Goal: Navigation & Orientation: Find specific page/section

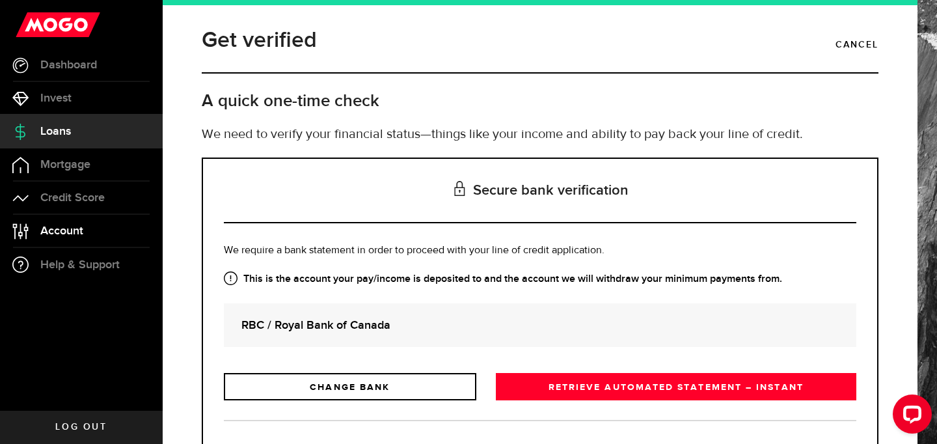
click at [81, 219] on link "Account Compte" at bounding box center [81, 231] width 163 height 33
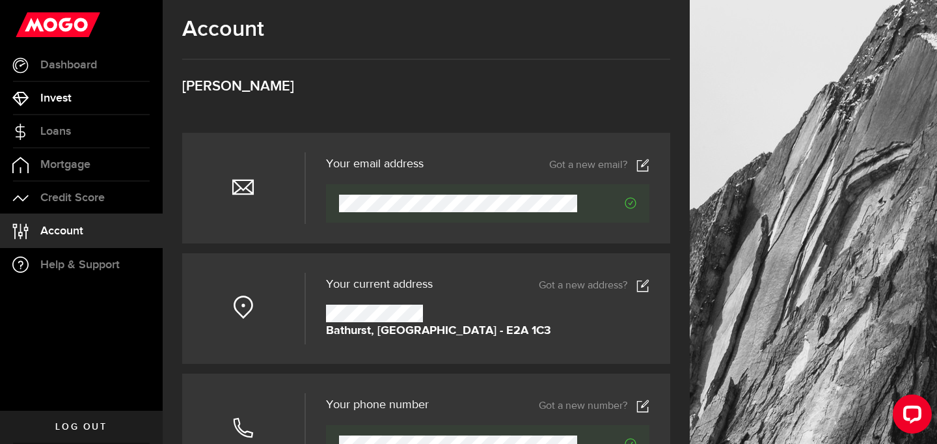
click at [23, 97] on use at bounding box center [20, 99] width 16 height 14
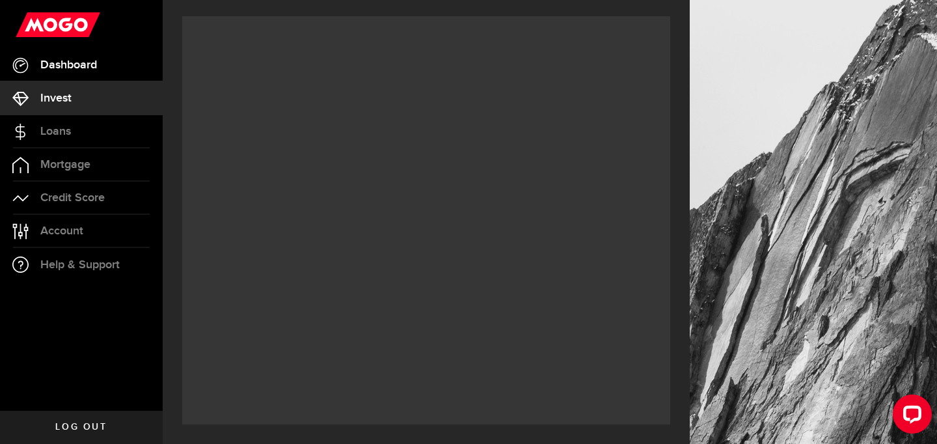
click at [35, 61] on link "Dashboard" at bounding box center [81, 65] width 163 height 33
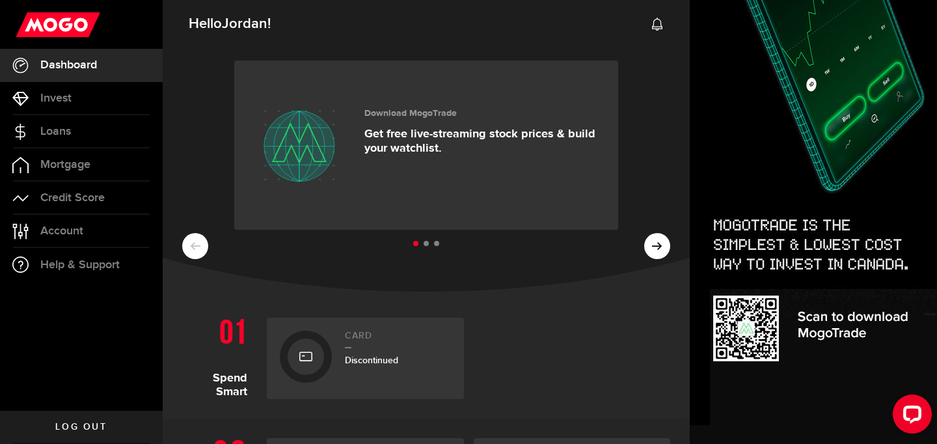
scroll to position [677, 0]
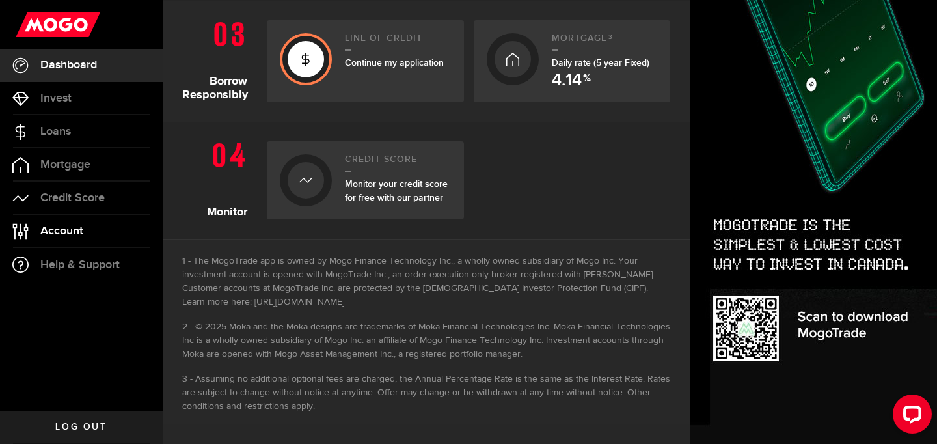
click at [56, 228] on span "Account" at bounding box center [61, 231] width 43 height 12
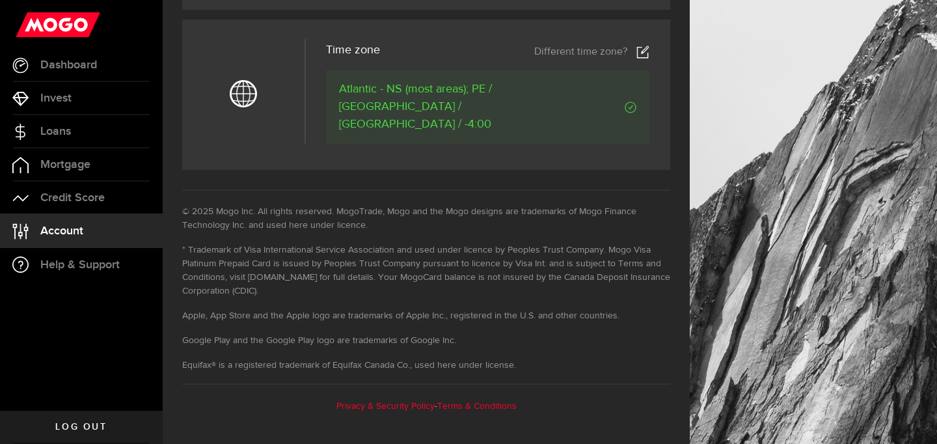
scroll to position [765, 0]
click at [70, 265] on span "Help & Support" at bounding box center [79, 265] width 79 height 12
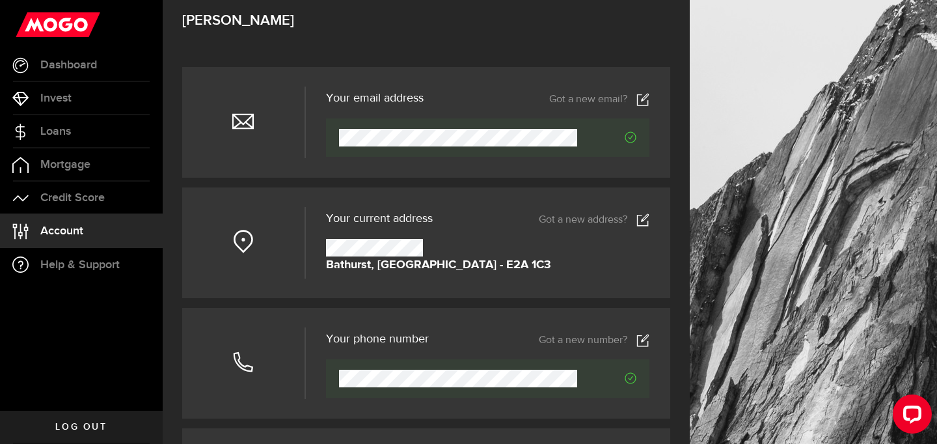
scroll to position [0, 0]
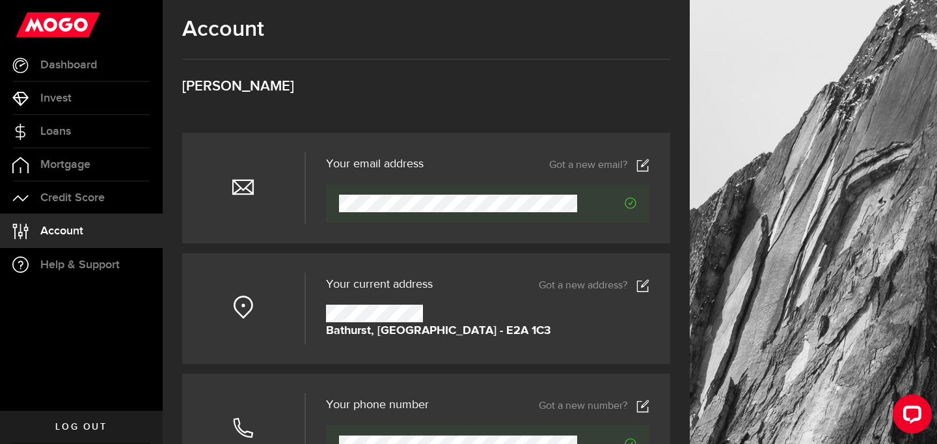
click at [20, 428] on link "Log out" at bounding box center [81, 427] width 163 height 33
